Goal: Find specific page/section: Find specific page/section

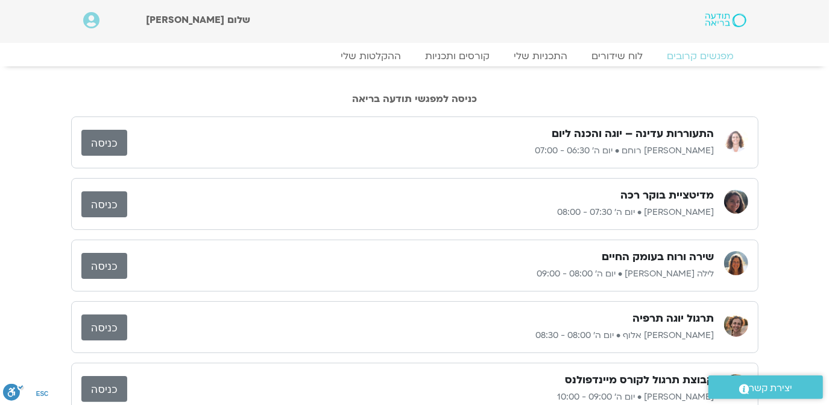
click at [102, 203] on link "כניסה" at bounding box center [104, 204] width 46 height 26
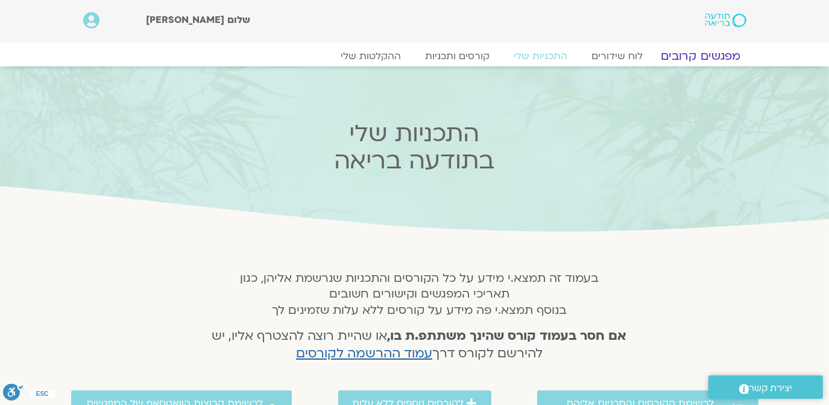
click at [703, 56] on link "מפגשים קרובים" at bounding box center [700, 56] width 109 height 14
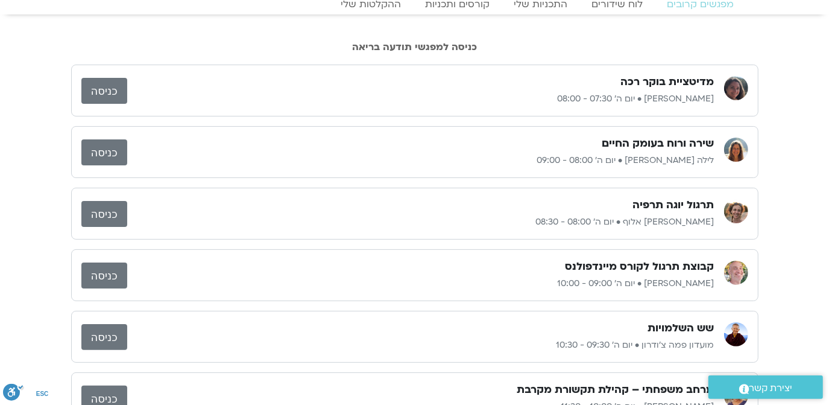
scroll to position [73, 0]
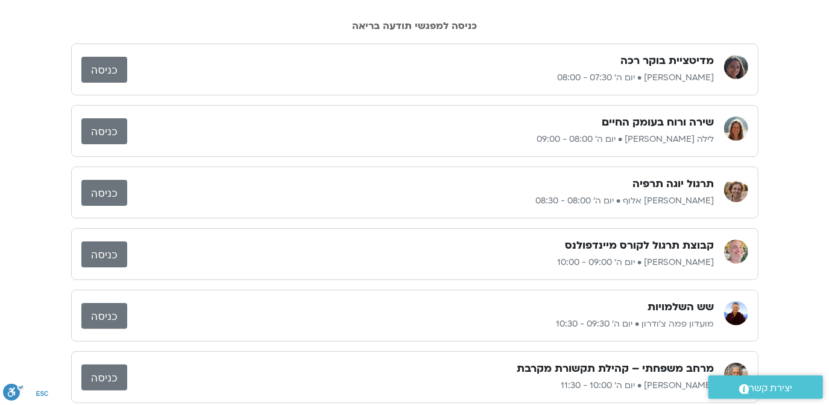
click at [96, 192] on link "כניסה" at bounding box center [104, 193] width 46 height 26
